Goal: Information Seeking & Learning: Learn about a topic

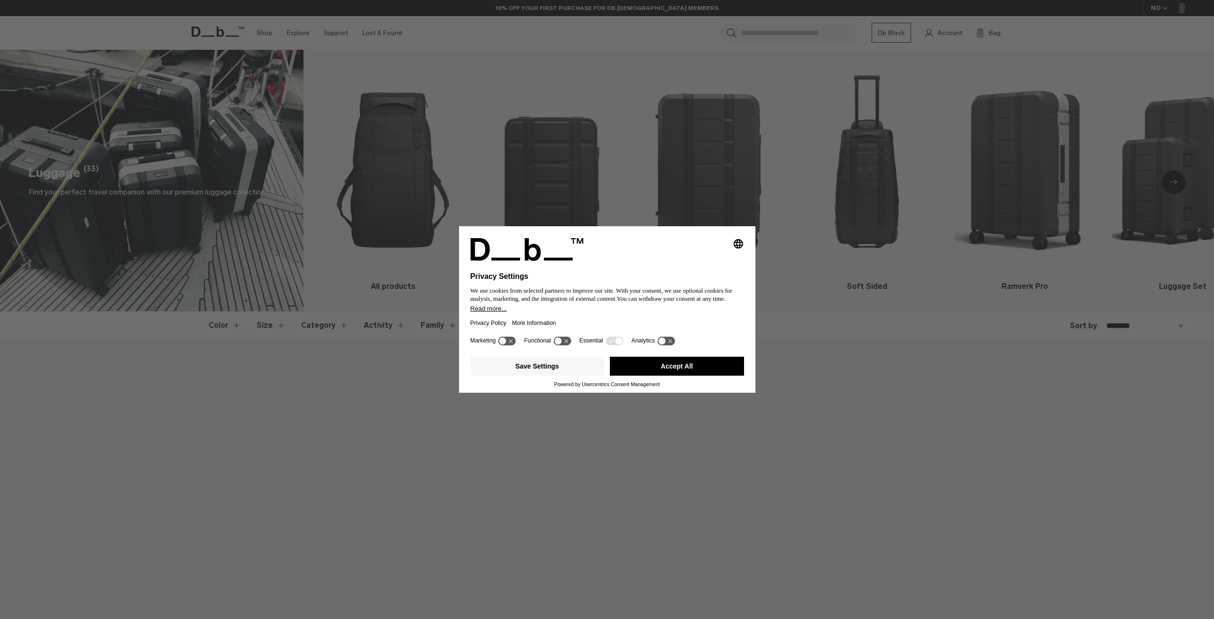
click at [712, 359] on button "Accept All" at bounding box center [677, 366] width 134 height 19
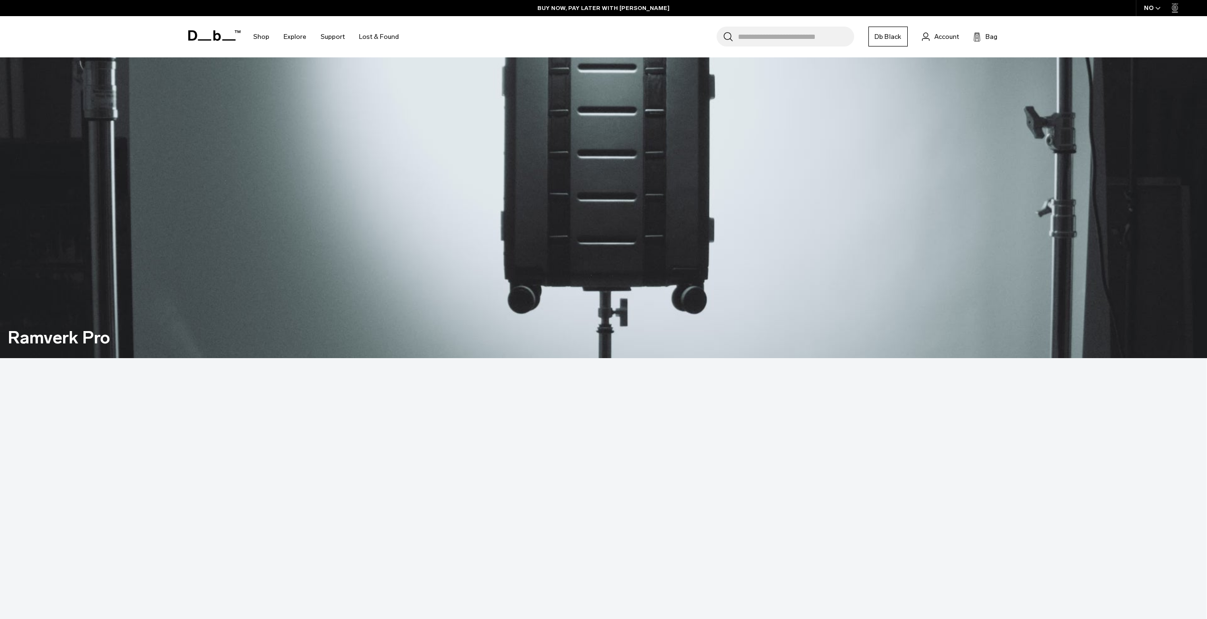
scroll to position [1185, 0]
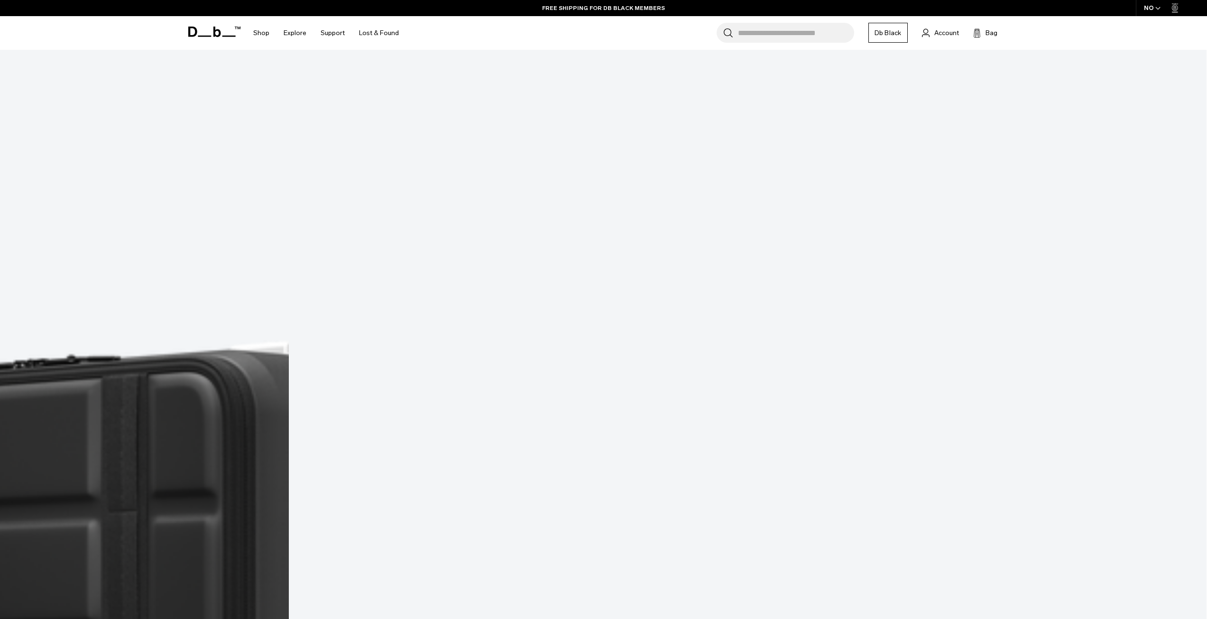
scroll to position [1470, 0]
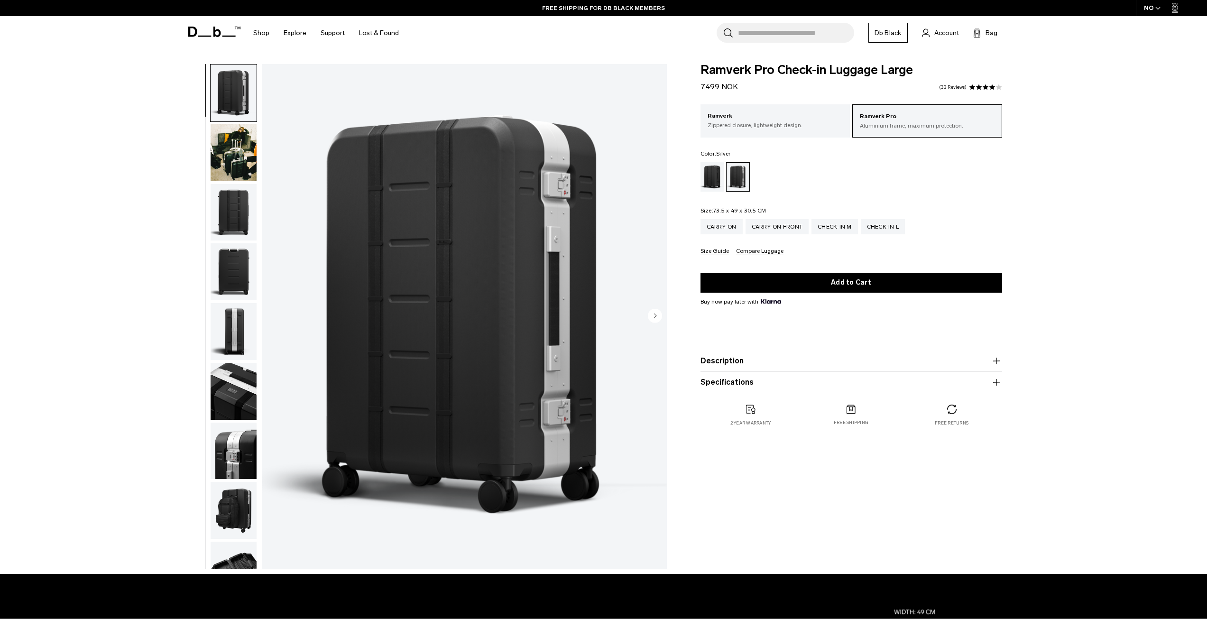
click at [740, 360] on button "Description" at bounding box center [851, 360] width 302 height 11
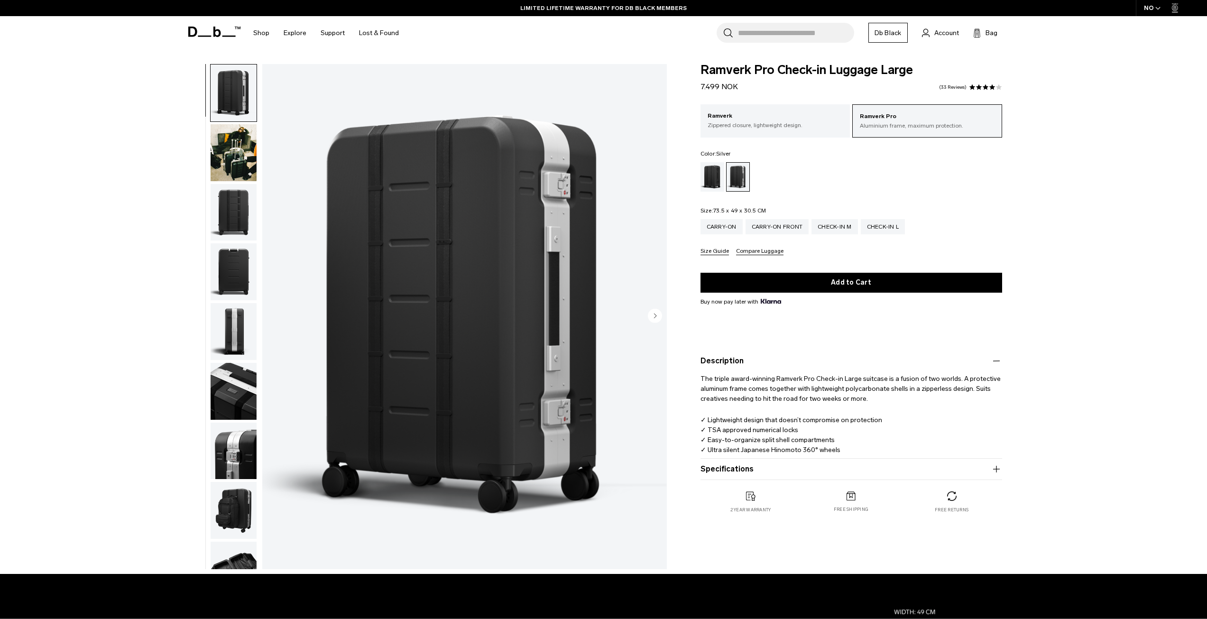
click at [716, 472] on button "Specifications" at bounding box center [851, 468] width 302 height 11
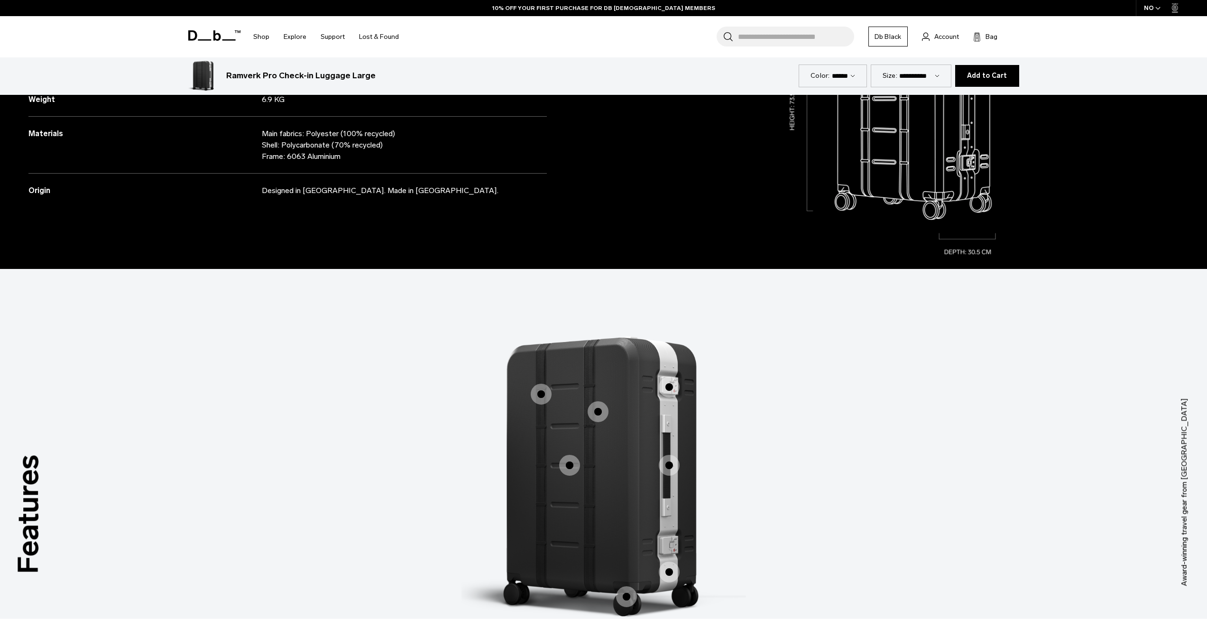
scroll to position [664, 0]
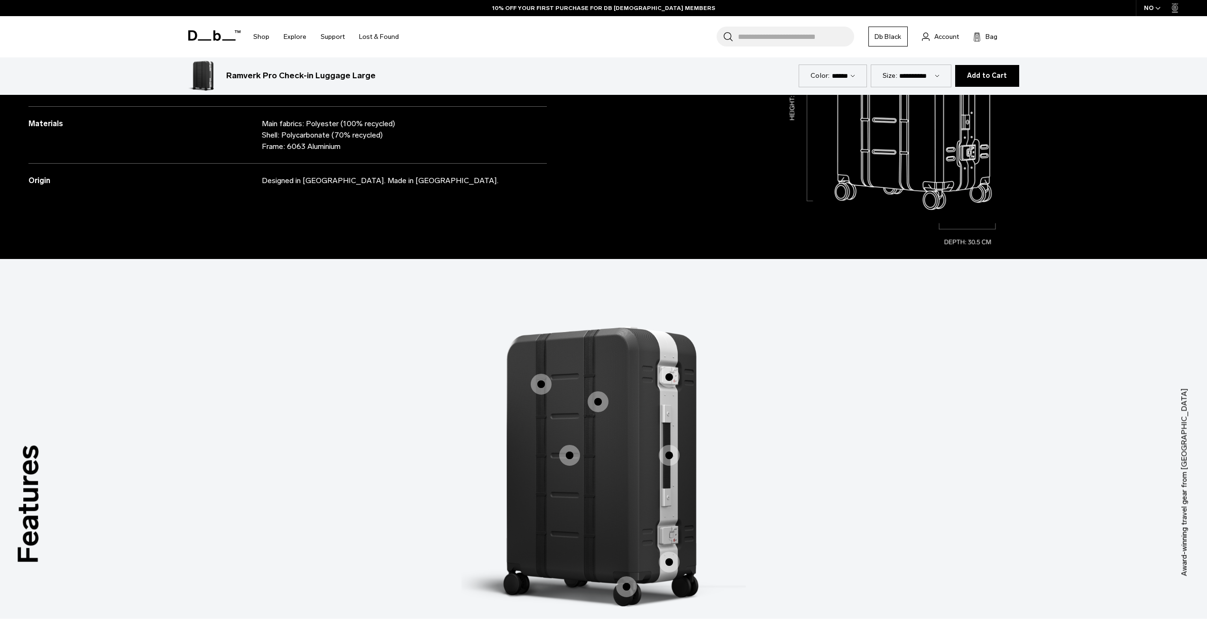
click at [539, 381] on span "1 / 3" at bounding box center [541, 384] width 21 height 21
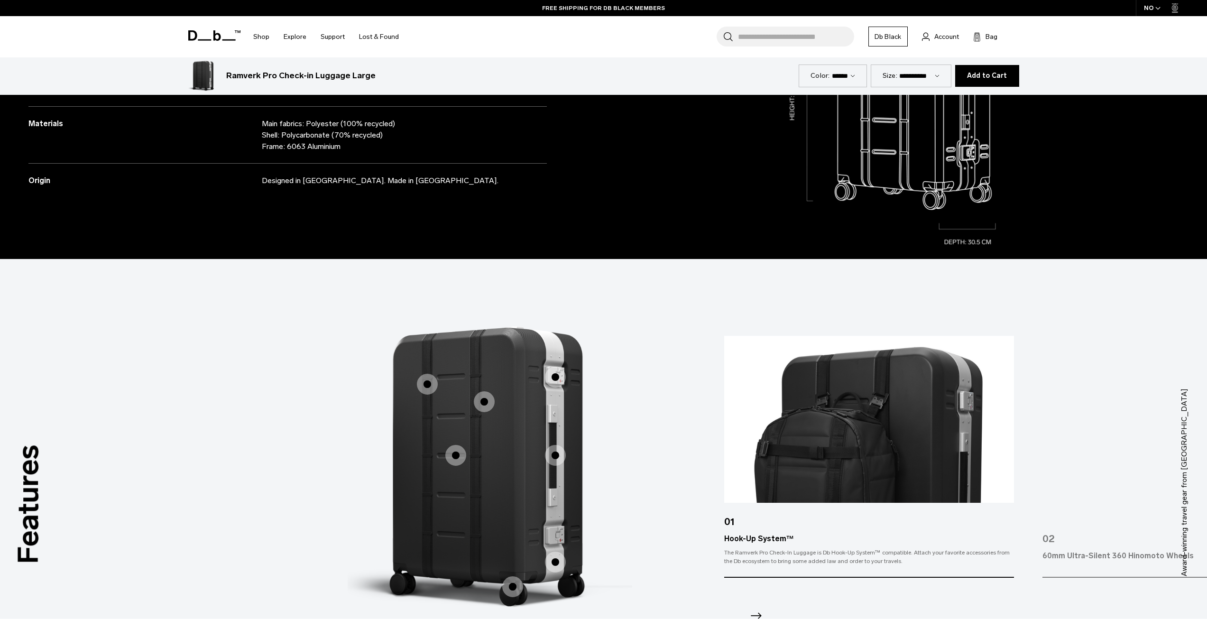
click at [484, 403] on span "1 / 3" at bounding box center [484, 401] width 21 height 21
click at [489, 399] on span "1 / 3" at bounding box center [484, 401] width 21 height 21
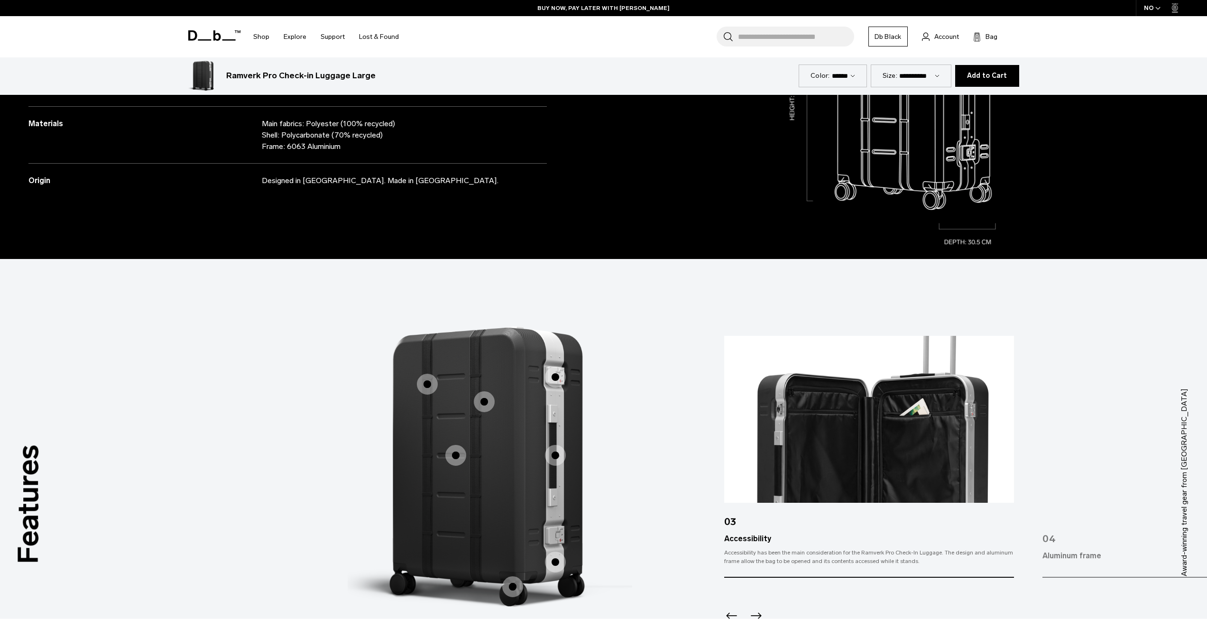
click at [460, 453] on span "1 / 3" at bounding box center [455, 455] width 21 height 21
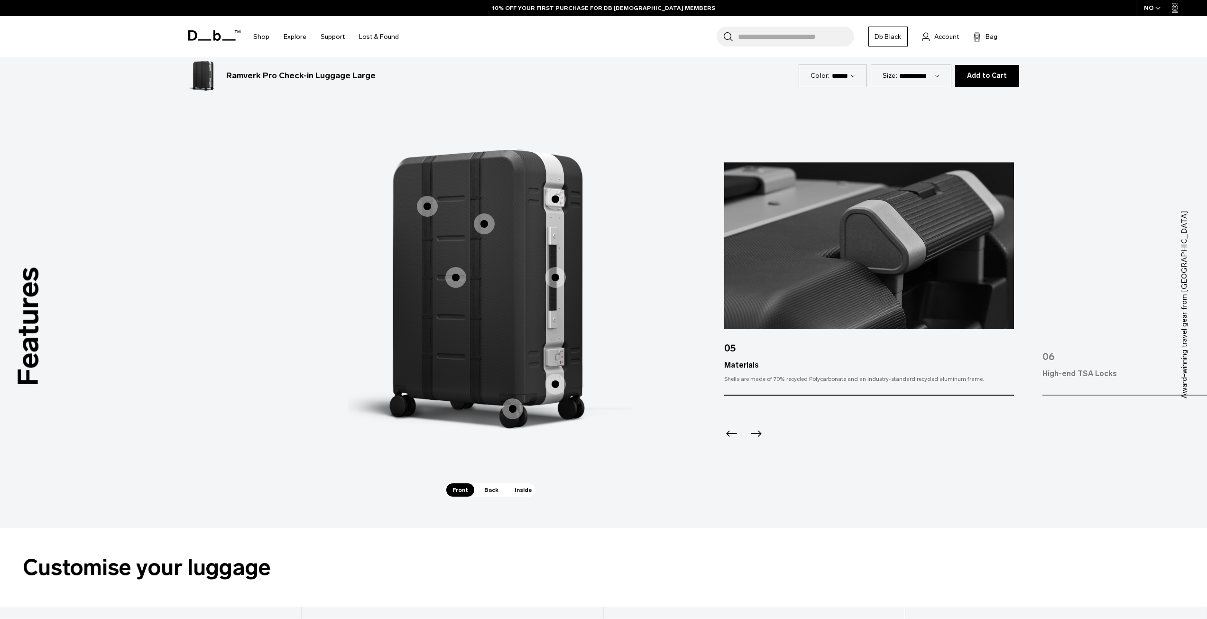
scroll to position [901, 0]
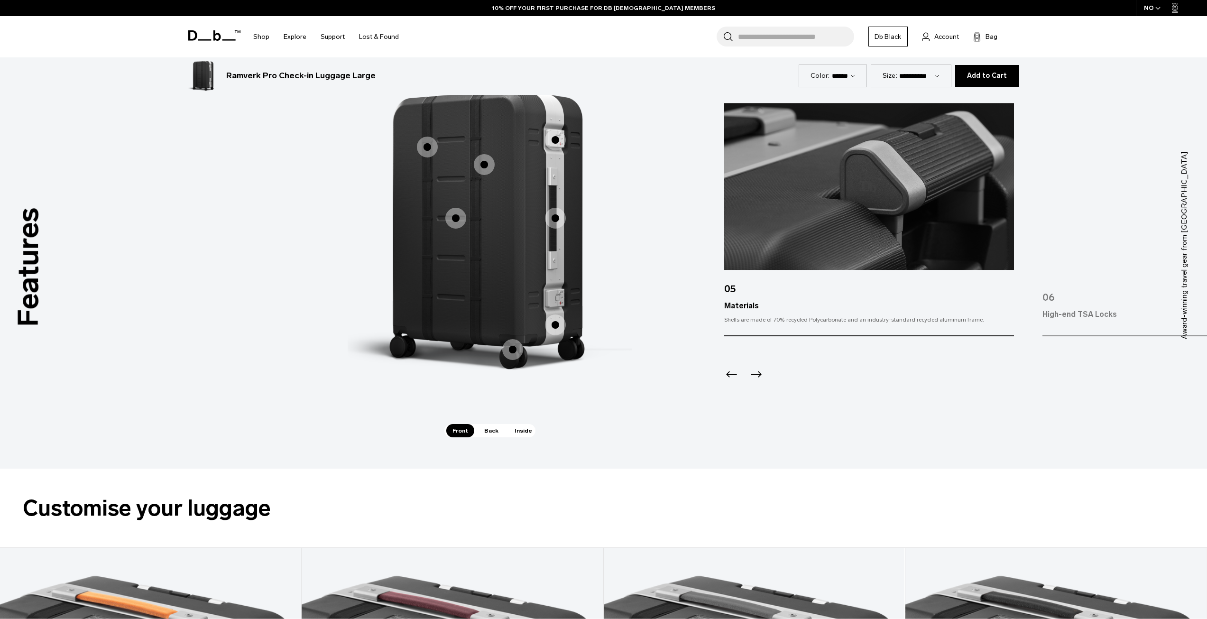
click at [761, 372] on icon "Next slide" at bounding box center [755, 374] width 15 height 15
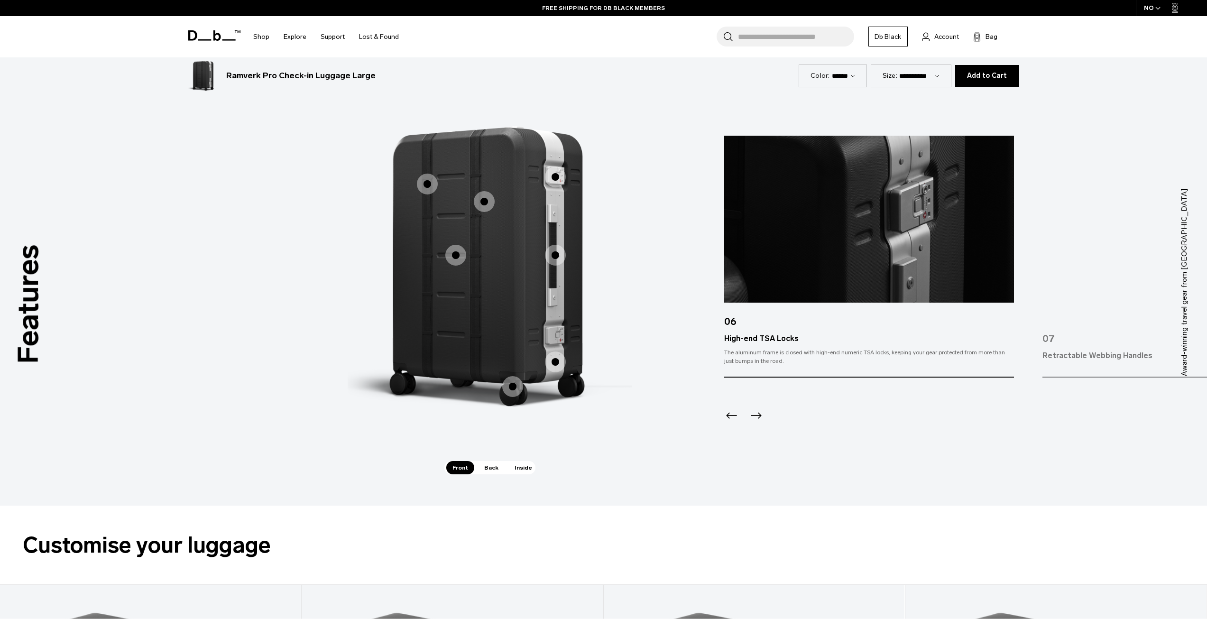
scroll to position [853, 0]
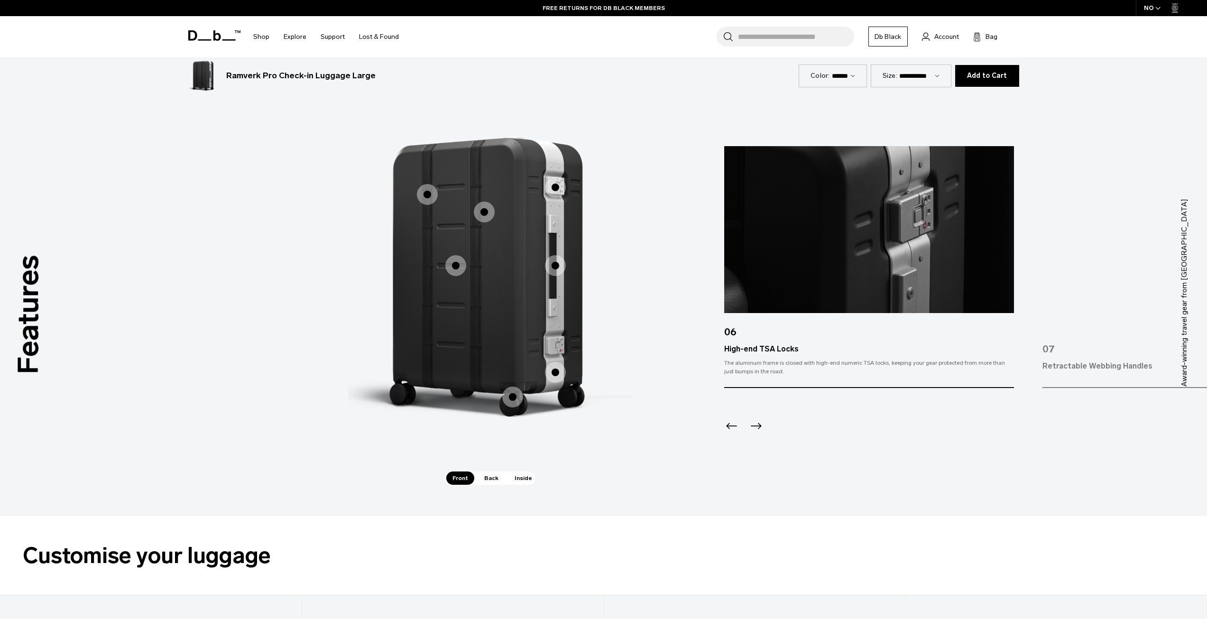
click at [757, 424] on icon "Next slide" at bounding box center [755, 425] width 15 height 15
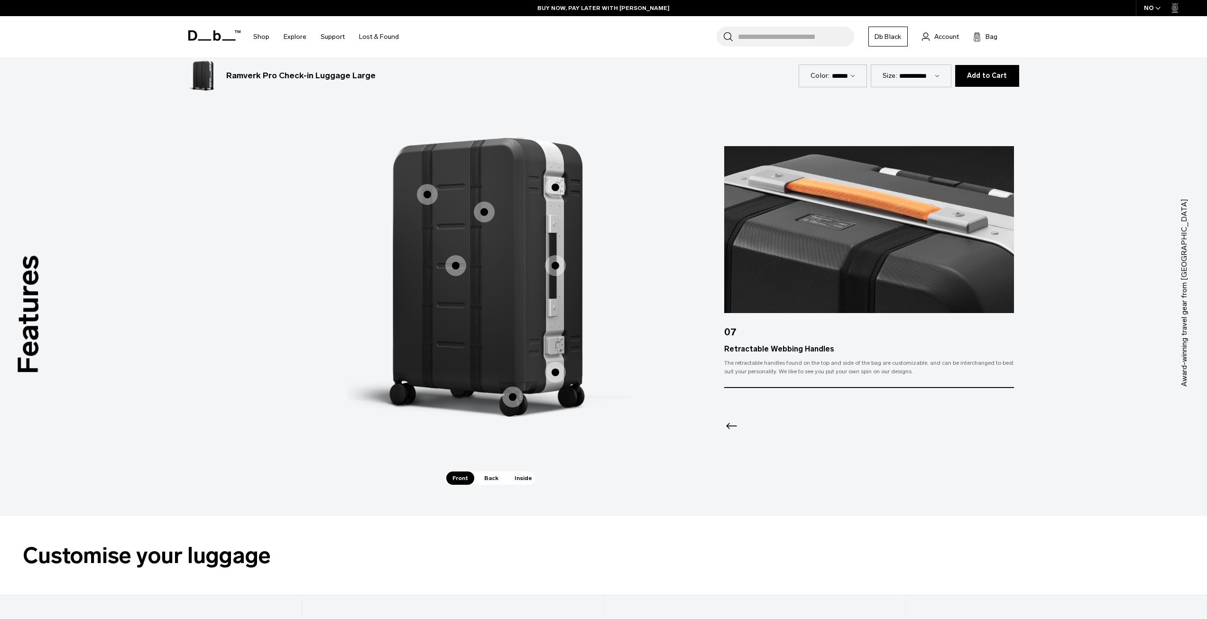
click at [730, 424] on icon "Previous slide" at bounding box center [731, 425] width 15 height 15
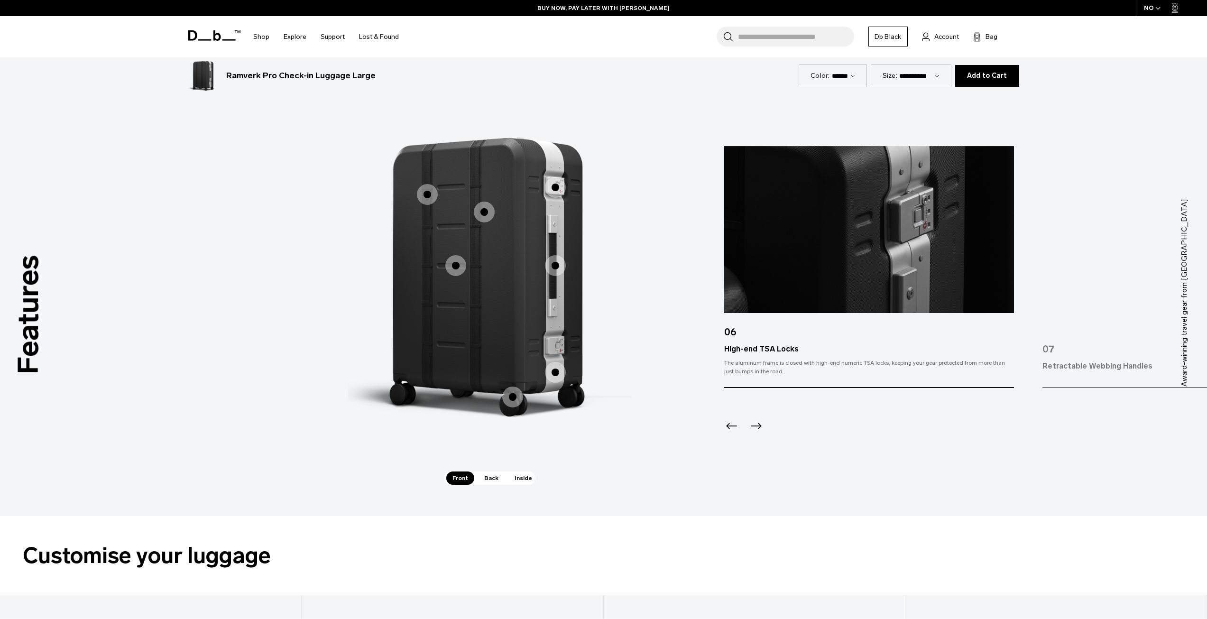
click at [731, 423] on icon "Previous slide" at bounding box center [731, 425] width 15 height 15
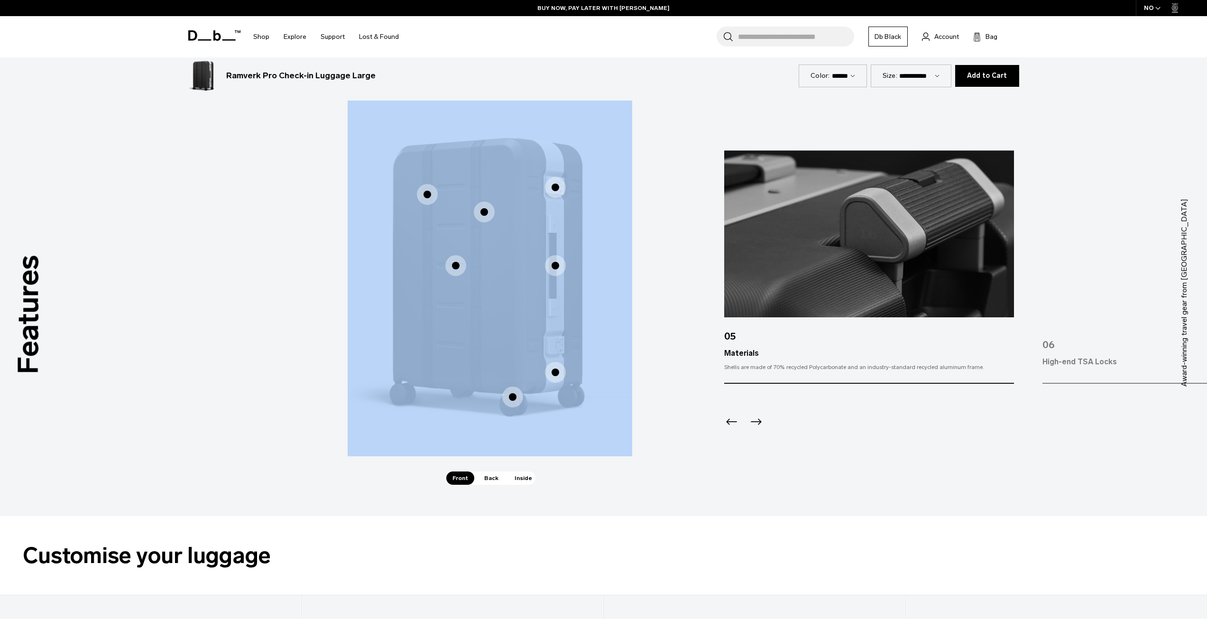
click at [731, 423] on icon "Previous slide" at bounding box center [731, 421] width 15 height 15
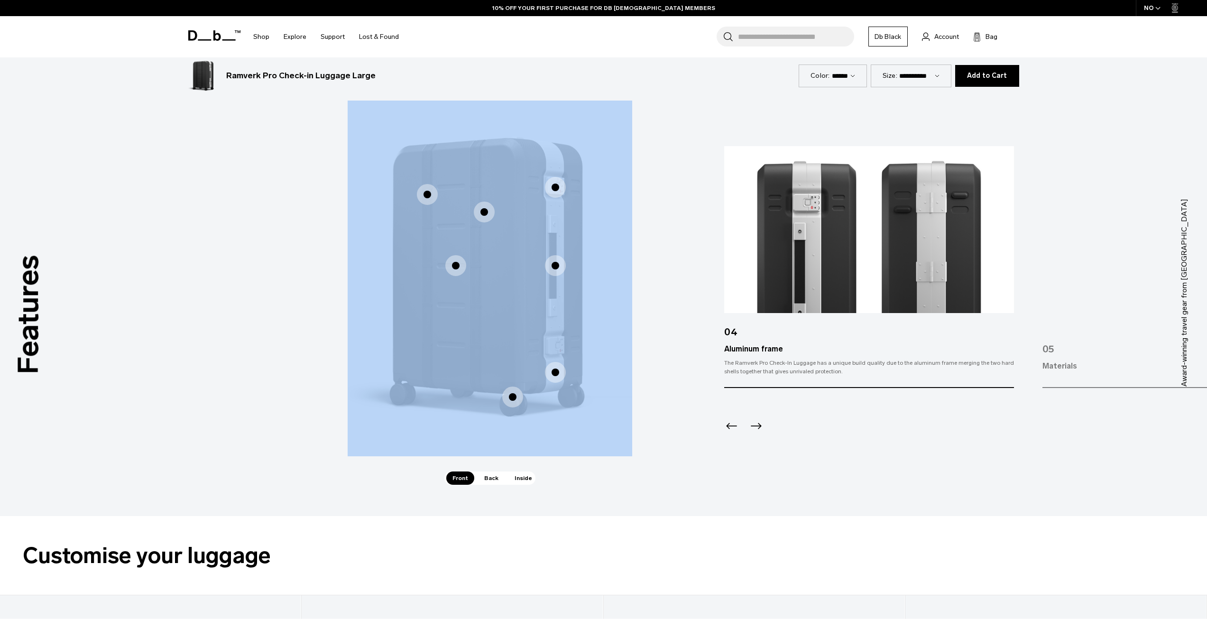
click at [731, 423] on icon "Previous slide" at bounding box center [731, 425] width 15 height 15
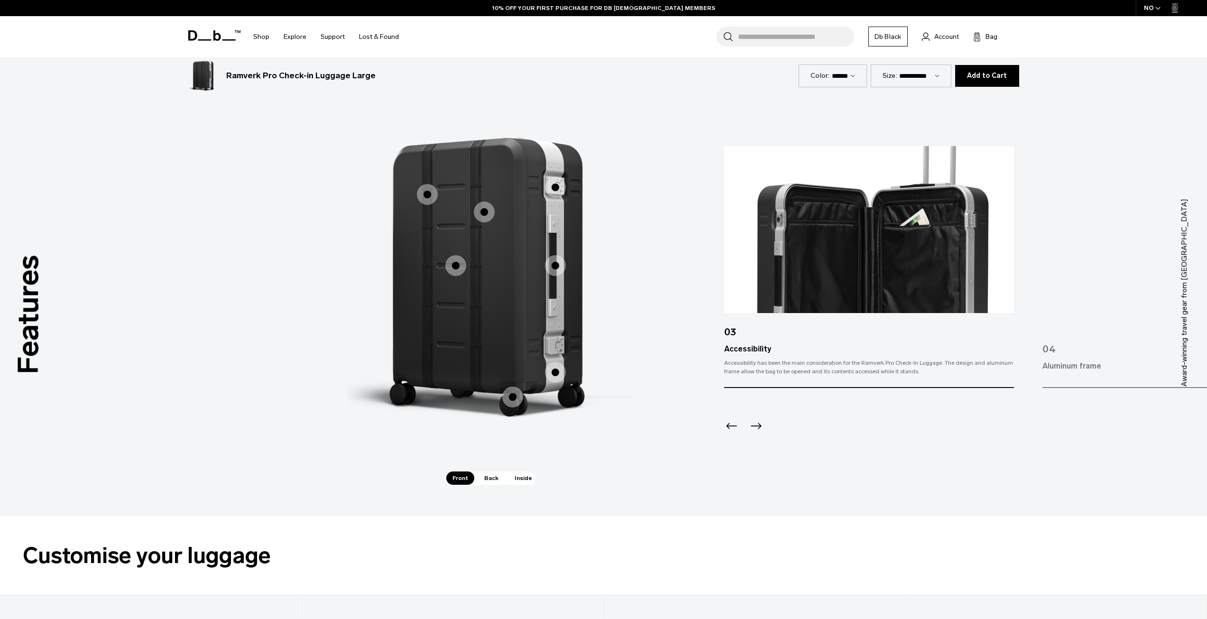
click at [488, 477] on span "Back" at bounding box center [491, 477] width 27 height 13
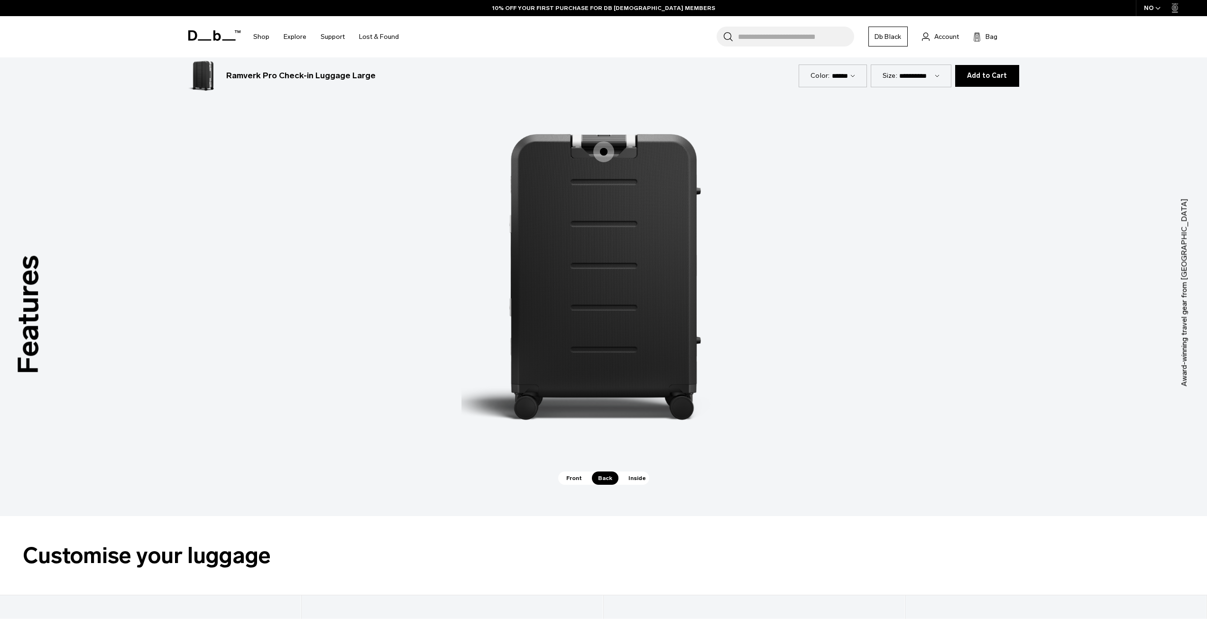
click at [600, 148] on span "2 / 3" at bounding box center [603, 151] width 21 height 21
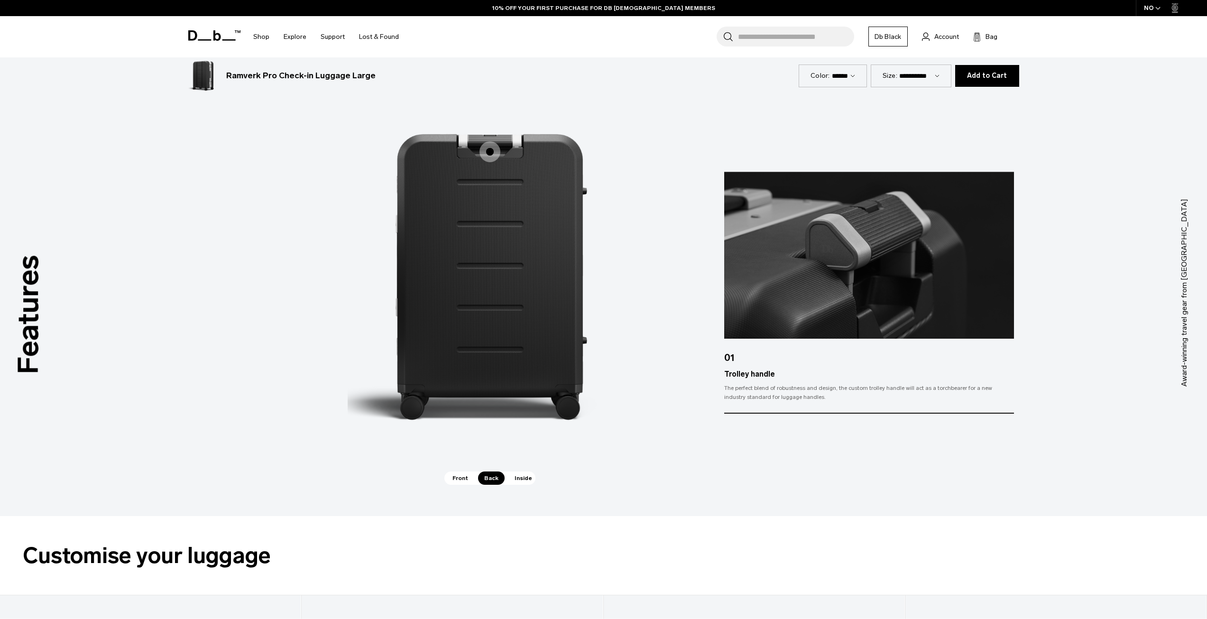
click at [525, 479] on span "Inside" at bounding box center [523, 477] width 30 height 13
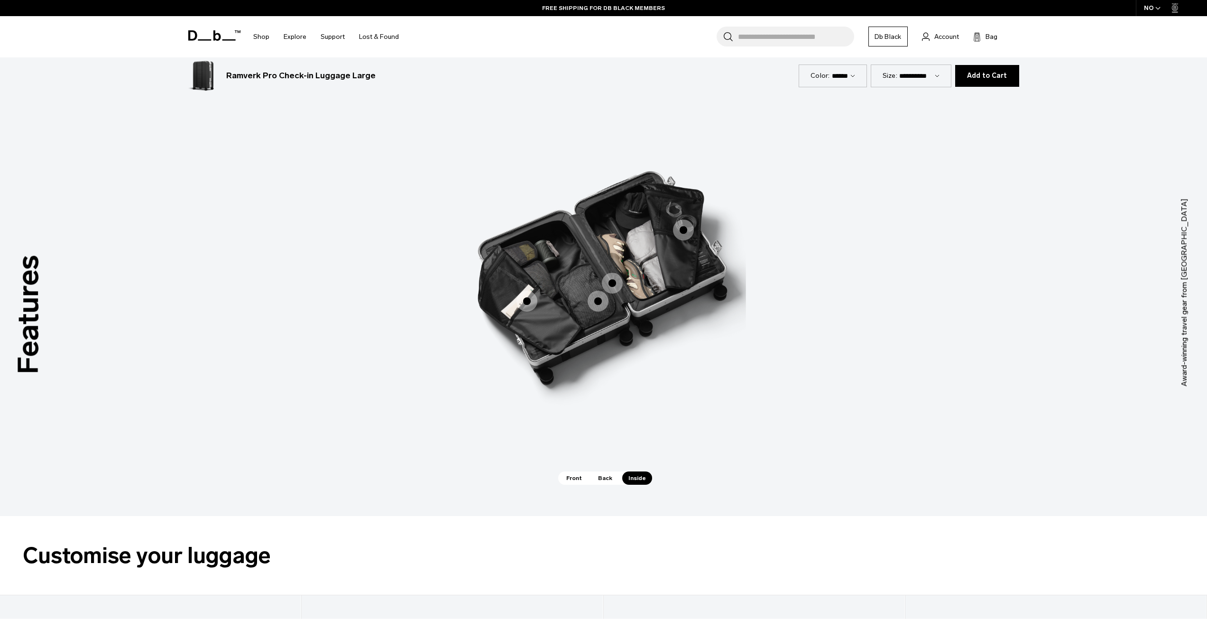
click at [526, 304] on span "3 / 3" at bounding box center [526, 301] width 21 height 21
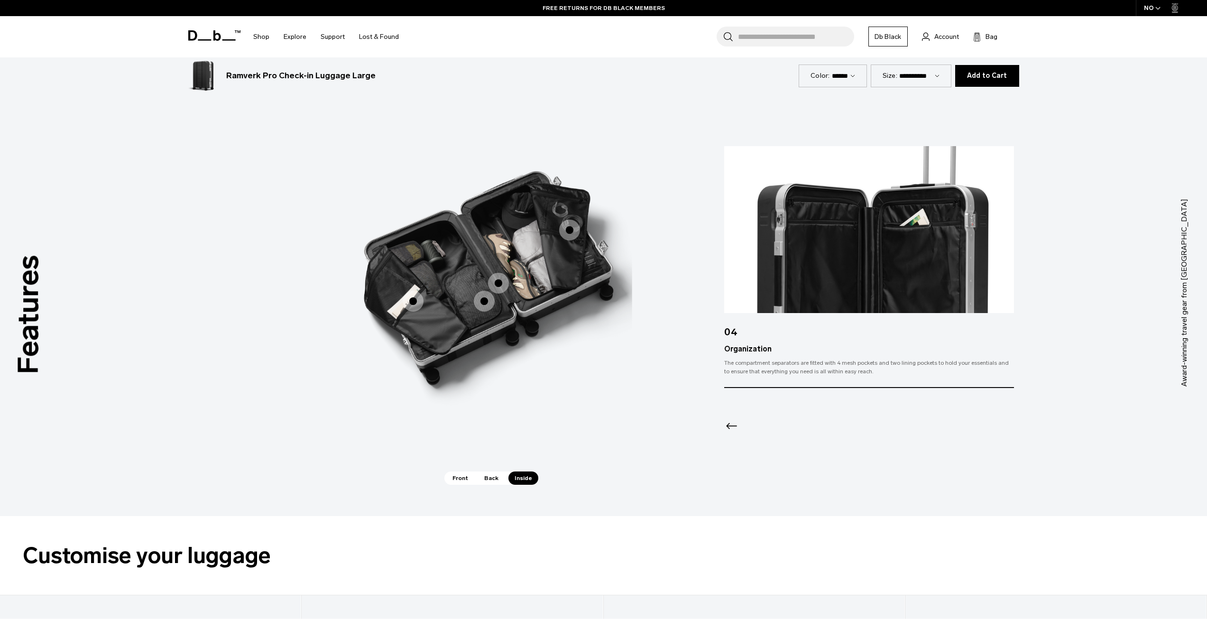
click at [483, 304] on span "3 / 3" at bounding box center [484, 301] width 21 height 21
click at [485, 302] on span "3 / 3" at bounding box center [484, 301] width 21 height 21
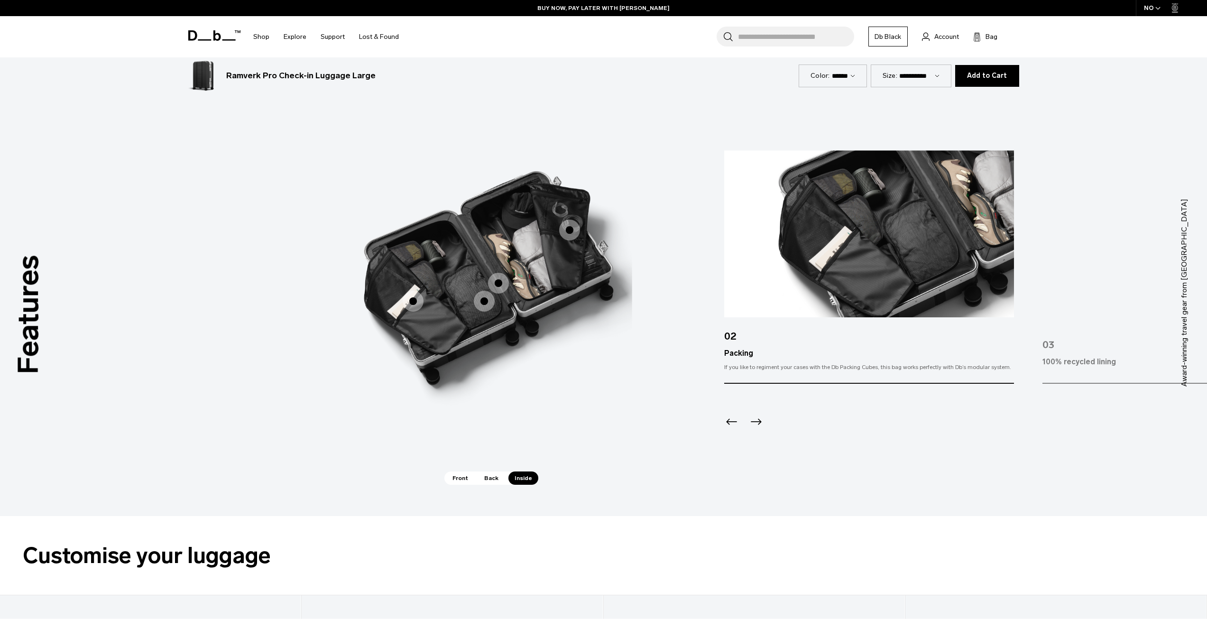
click at [501, 281] on span "3 / 3" at bounding box center [498, 283] width 21 height 21
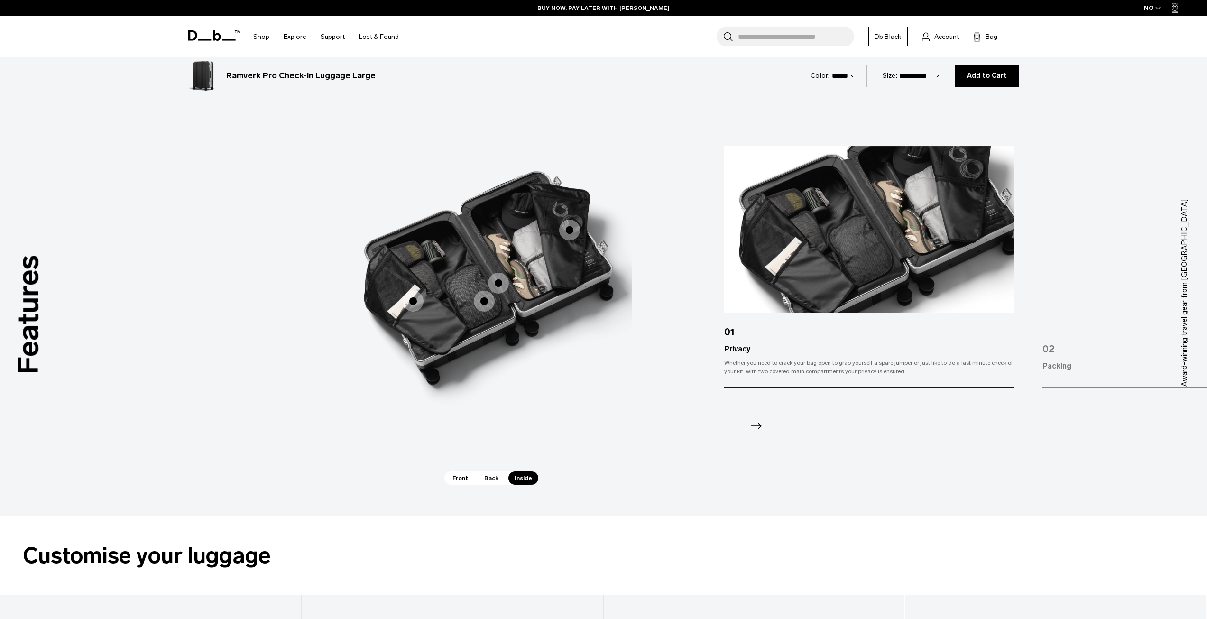
click at [569, 230] on span "3 / 3" at bounding box center [569, 230] width 21 height 21
click at [563, 233] on span "3 / 3" at bounding box center [569, 230] width 21 height 21
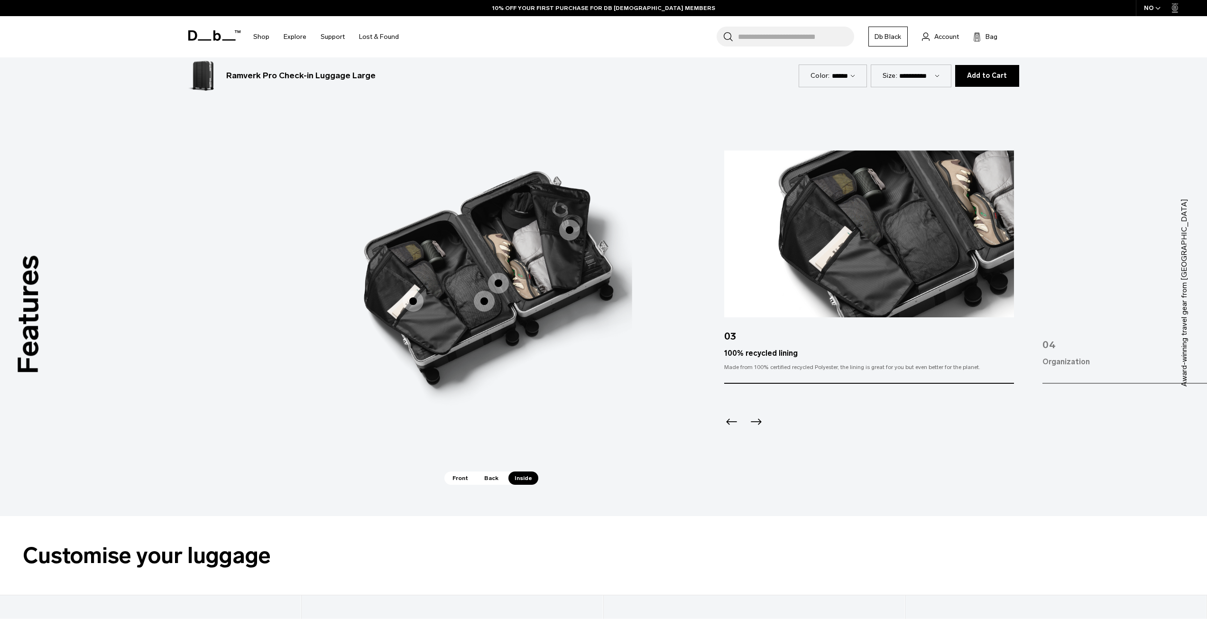
click at [755, 421] on icon "Next slide" at bounding box center [755, 421] width 15 height 15
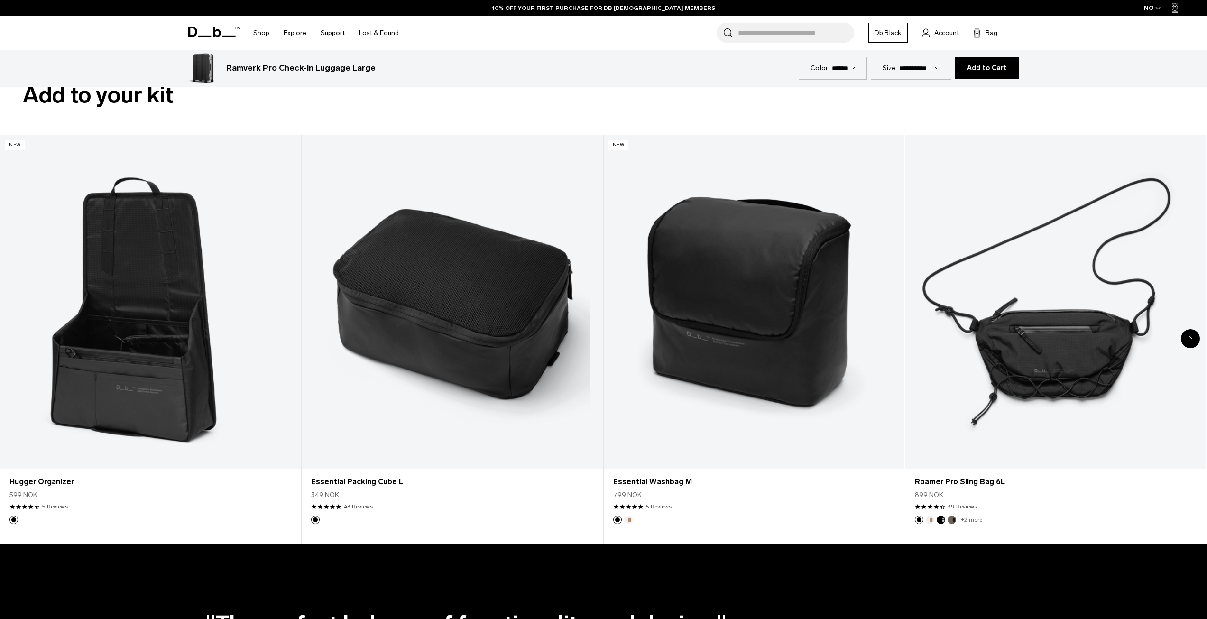
scroll to position [1802, 0]
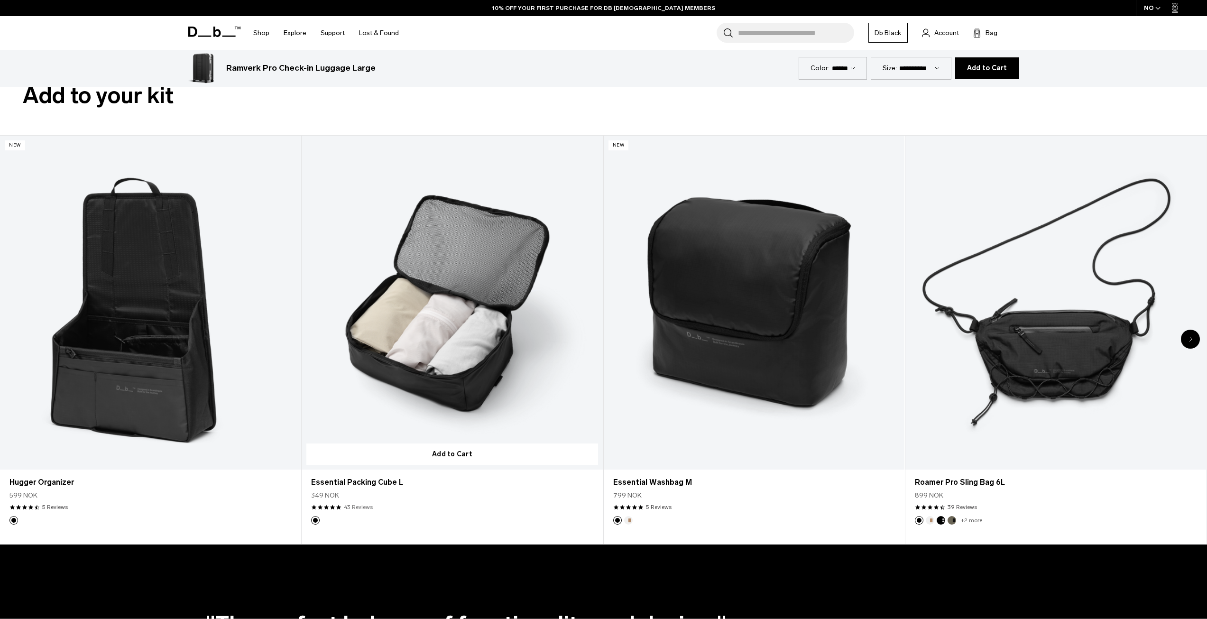
click at [365, 504] on link "43 Reviews" at bounding box center [358, 507] width 29 height 9
click at [360, 506] on link "43 Reviews" at bounding box center [358, 507] width 29 height 9
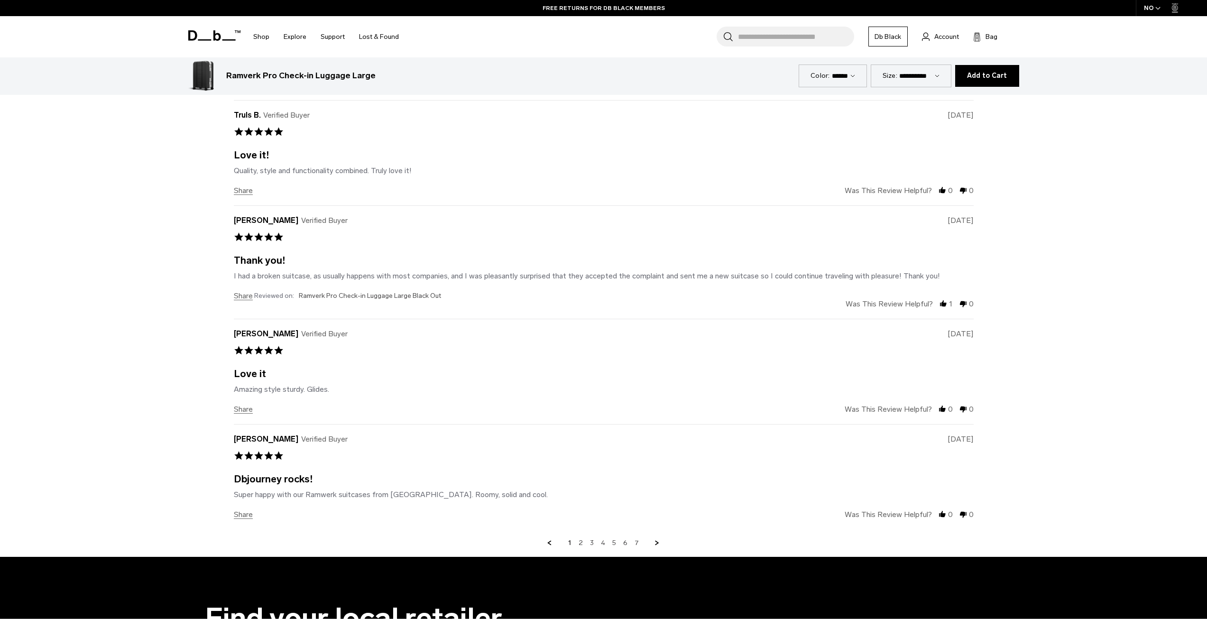
scroll to position [3409, 0]
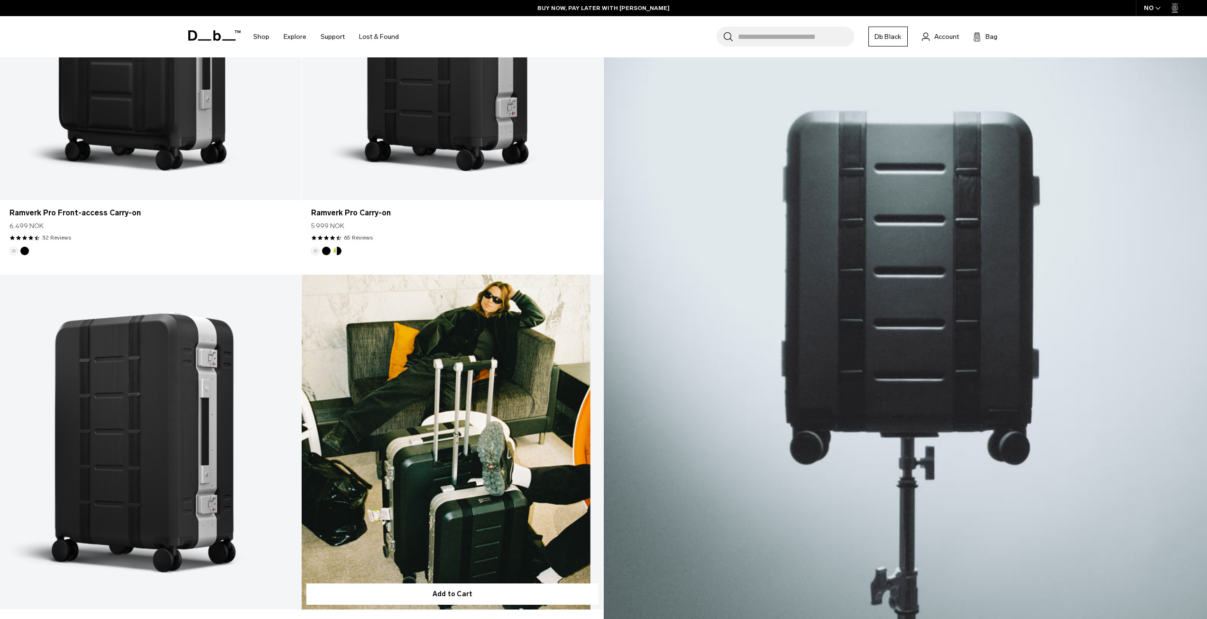
scroll to position [522, 0]
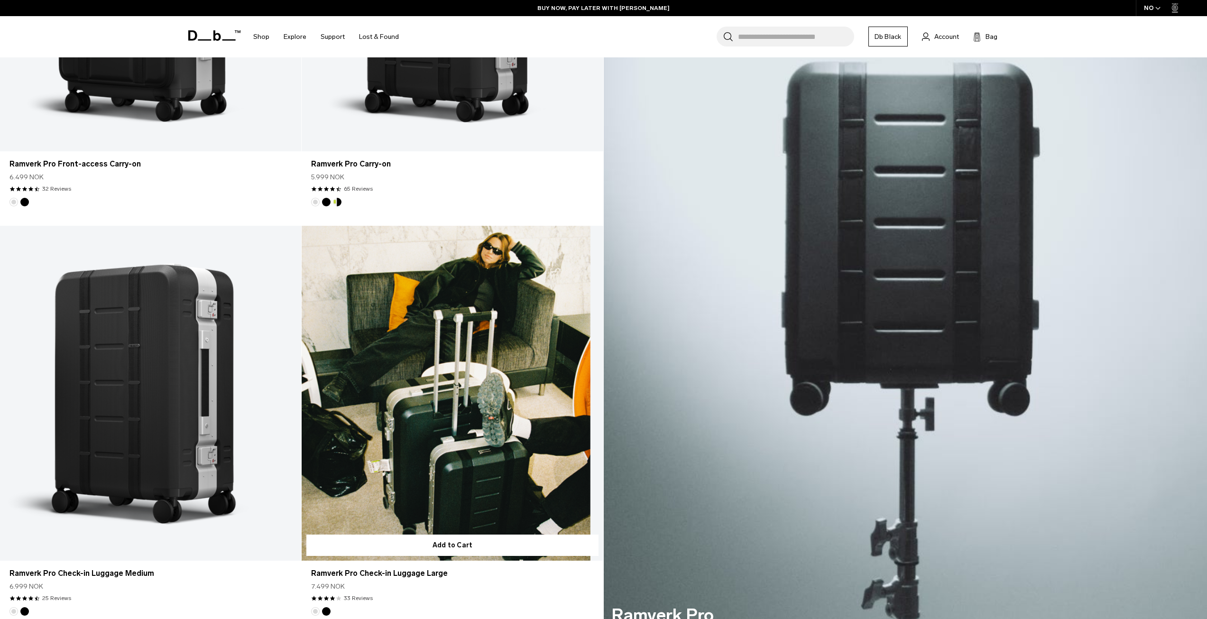
click at [400, 304] on link "Ramverk Pro Check-in Luggage Large" at bounding box center [452, 393] width 301 height 335
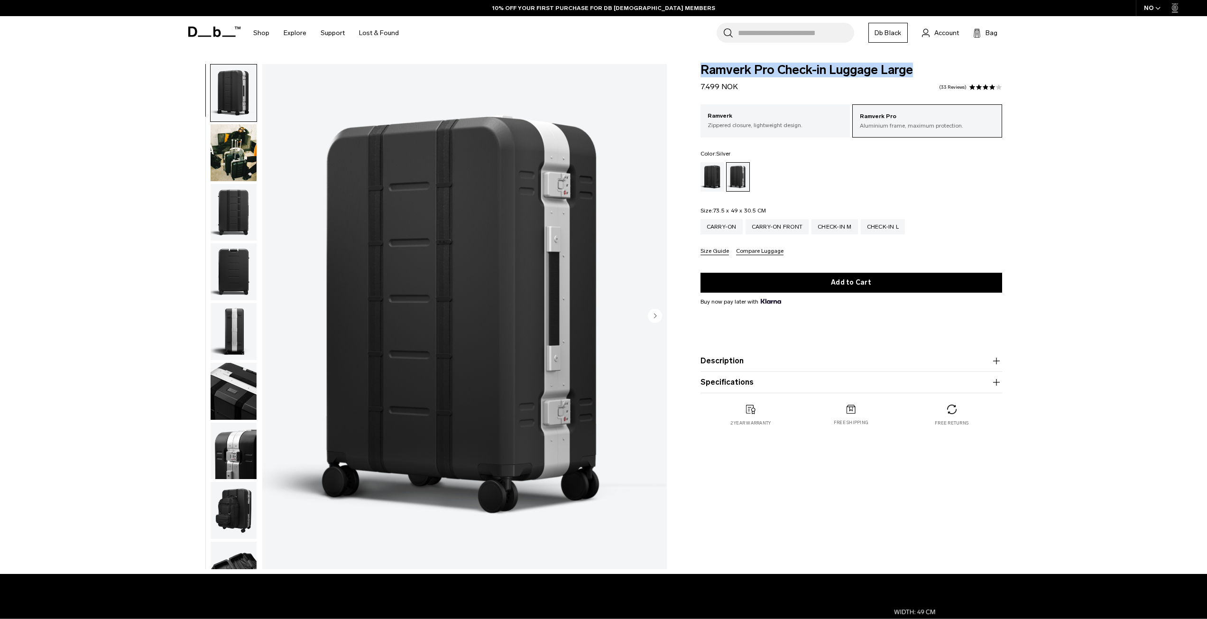
drag, startPoint x: 921, startPoint y: 68, endPoint x: 699, endPoint y: 72, distance: 221.9
click at [699, 72] on div "Ramverk Pro Check-in Luggage Large 7.499 NOK 4.0 star rating 33 Reviews Ramverk…" at bounding box center [851, 254] width 358 height 381
copy span "Ramverk Pro Check-in Luggage Large"
